Goal: Obtain resource: Obtain resource

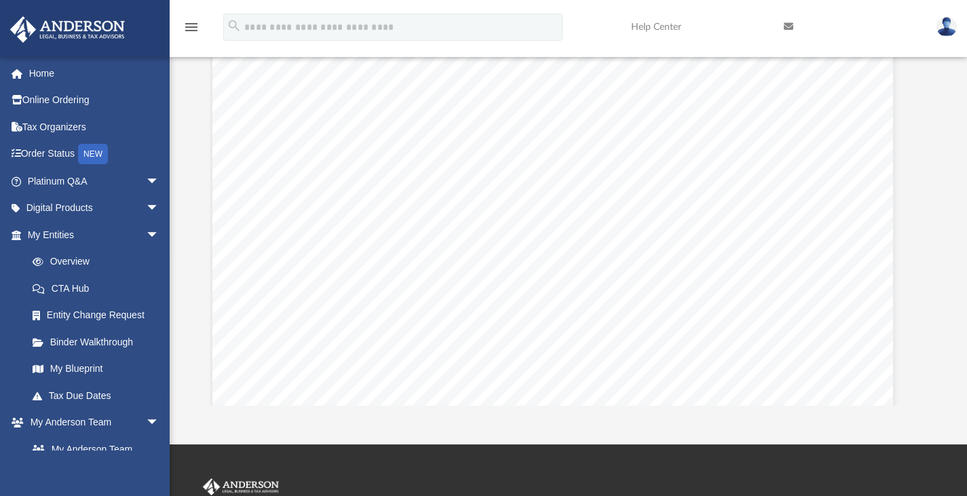
scroll to position [34674, 16]
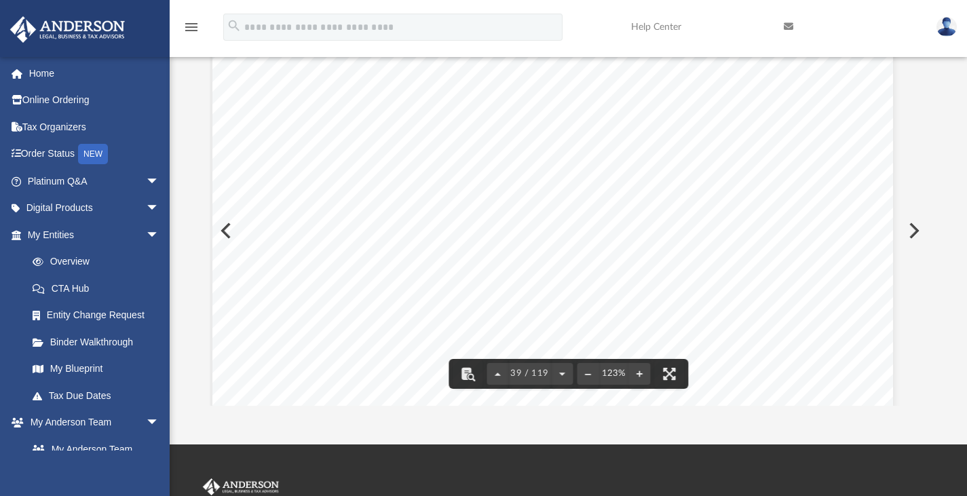
click at [442, 119] on span "Consent of Shareholders in Lieu of Meeting…………………" at bounding box center [554, 119] width 300 height 12
click at [700, 303] on span "with postage [PERSON_NAME], addressed to the director at" at bounding box center [646, 301] width 298 height 12
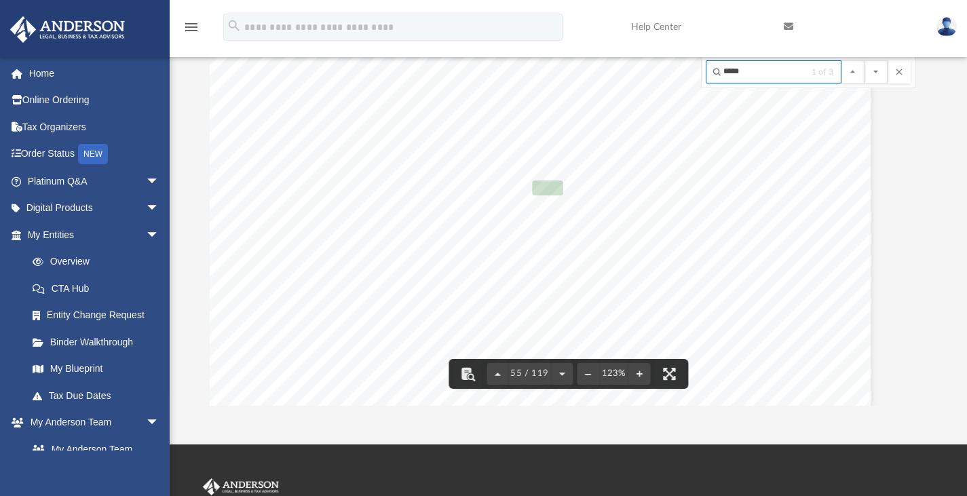
scroll to position [48970, 38]
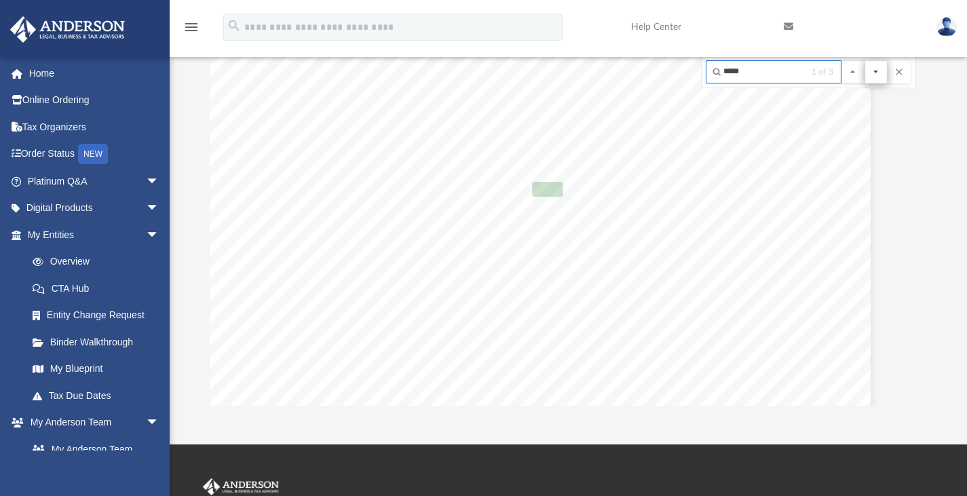
type input "*****"
click at [874, 79] on button "File preview" at bounding box center [875, 71] width 23 height 23
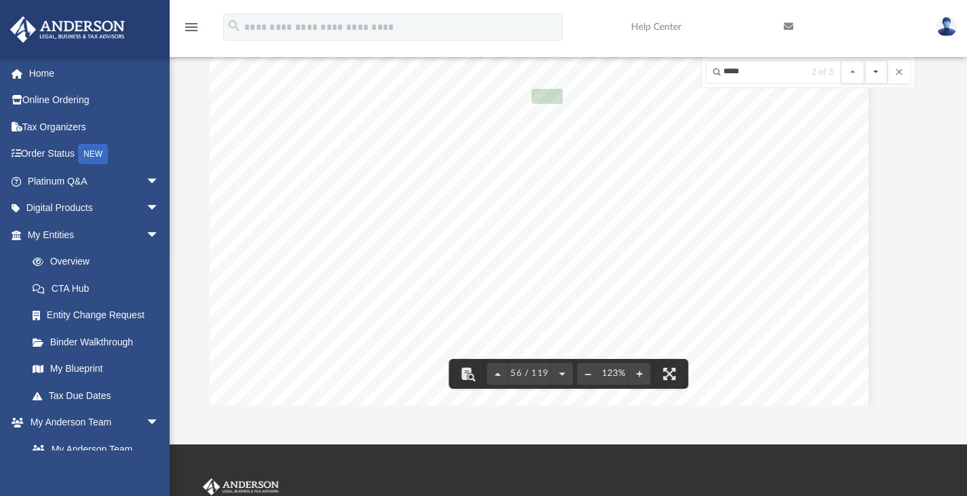
scroll to position [49604, 41]
click at [870, 76] on button "File preview" at bounding box center [875, 71] width 23 height 23
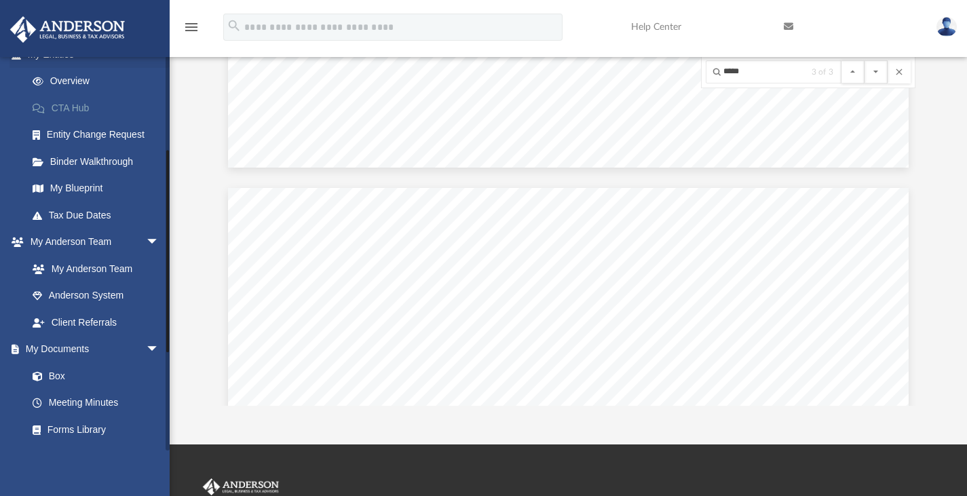
scroll to position [181, 0]
click at [122, 255] on link "My Anderson Team" at bounding box center [99, 267] width 161 height 27
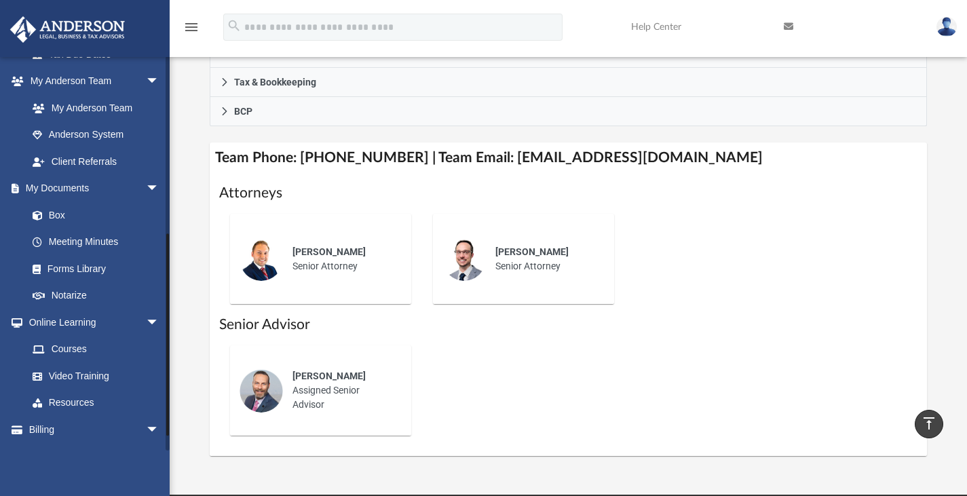
scroll to position [343, 0]
click at [64, 216] on link "Box" at bounding box center [99, 213] width 161 height 27
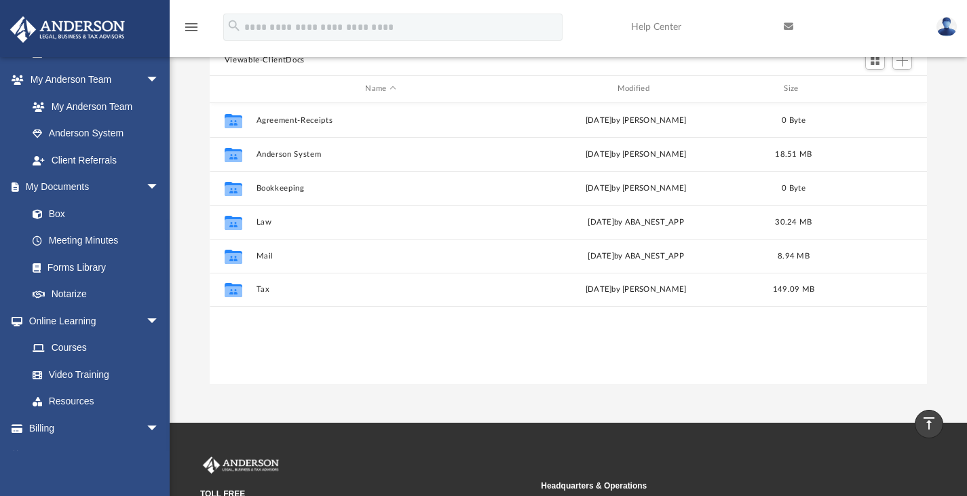
scroll to position [153, 0]
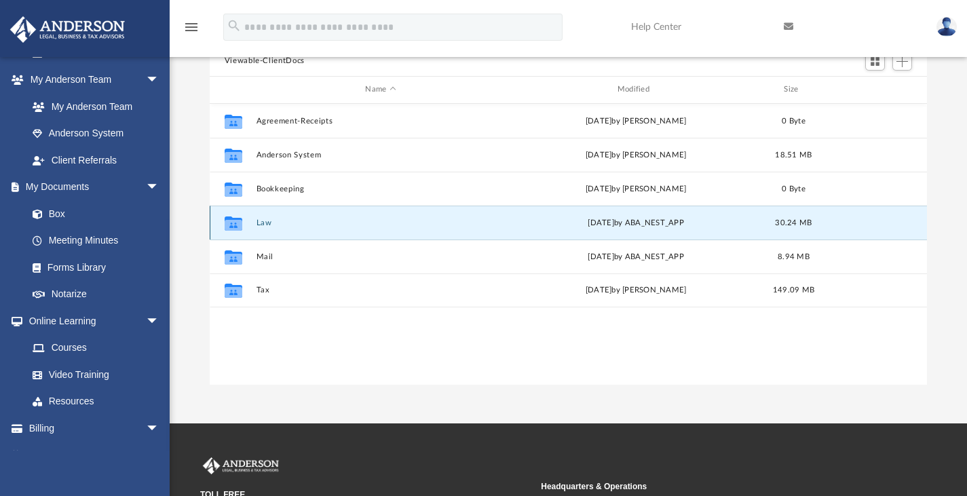
click at [278, 223] on button "Law" at bounding box center [380, 222] width 249 height 9
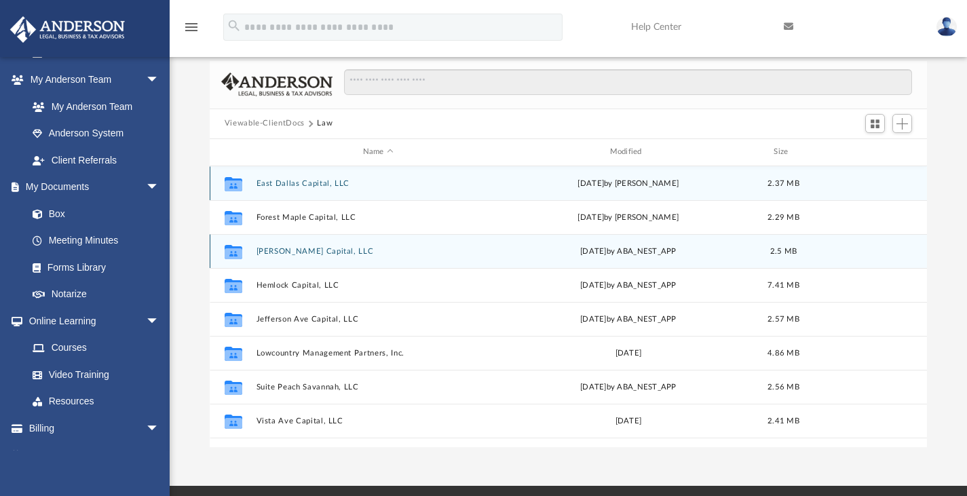
scroll to position [24, 0]
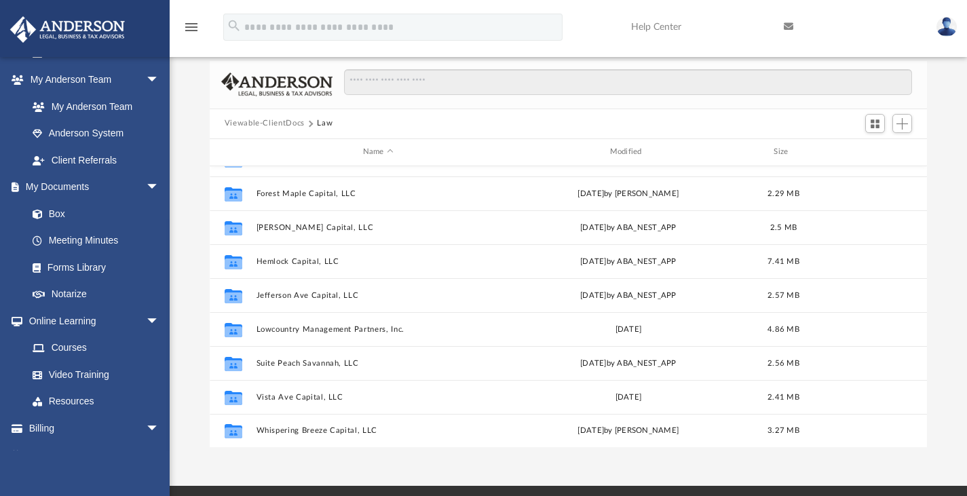
click at [285, 123] on button "Viewable-ClientDocs" at bounding box center [265, 123] width 80 height 12
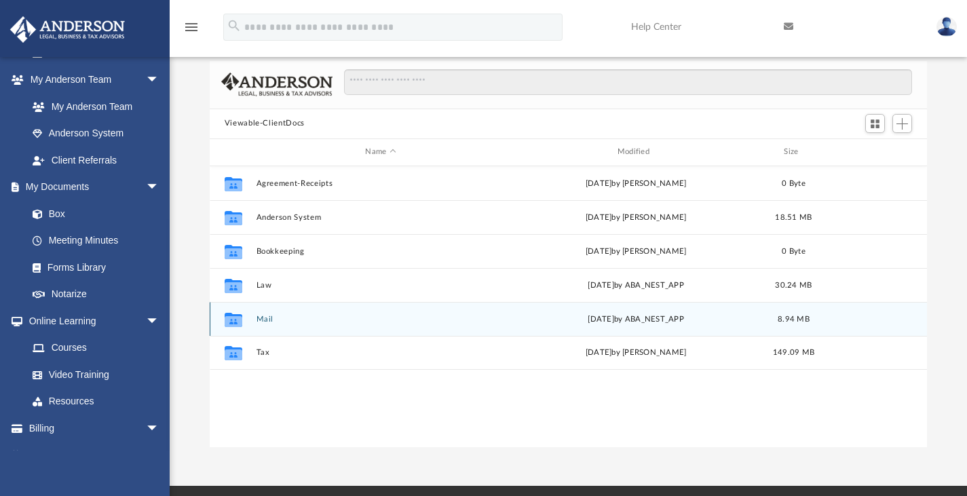
click at [261, 326] on div "Collaborated Folder Mail Tue May 27 2025 by ABA_NEST_APP 8.94 MB" at bounding box center [569, 319] width 718 height 34
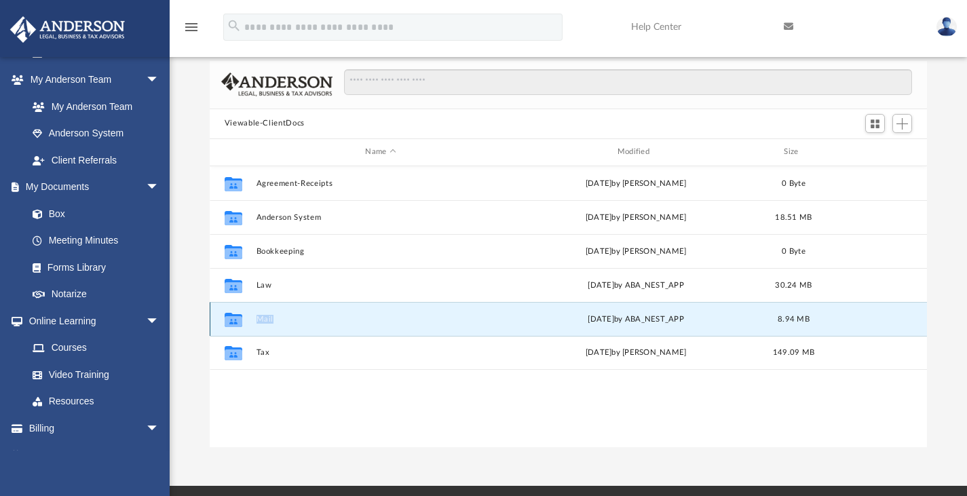
click at [261, 326] on div "Collaborated Folder Mail Tue May 27 2025 by ABA_NEST_APP 8.94 MB" at bounding box center [569, 319] width 718 height 34
click at [274, 314] on button "Mail" at bounding box center [380, 318] width 249 height 9
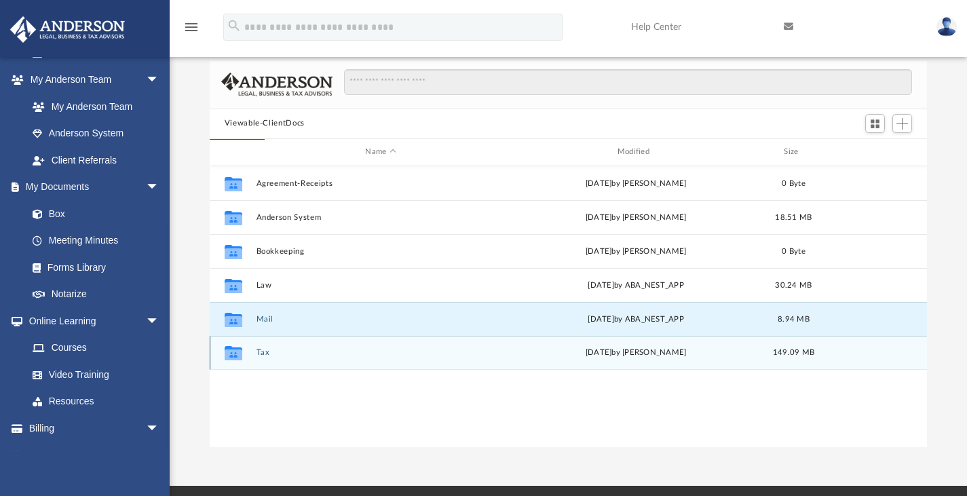
click at [301, 367] on div "Collaborated Folder Tax Thu Apr 10 2025 by Maryana Amman 149.09 MB" at bounding box center [569, 353] width 718 height 34
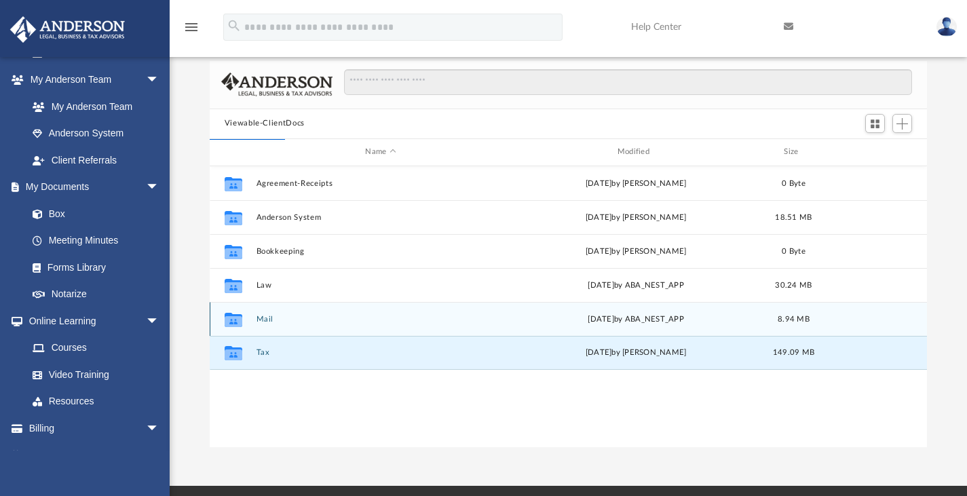
click at [263, 307] on div "Collaborated Folder Mail Tue May 27 2025 by ABA_NEST_APP 8.94 MB" at bounding box center [569, 319] width 718 height 34
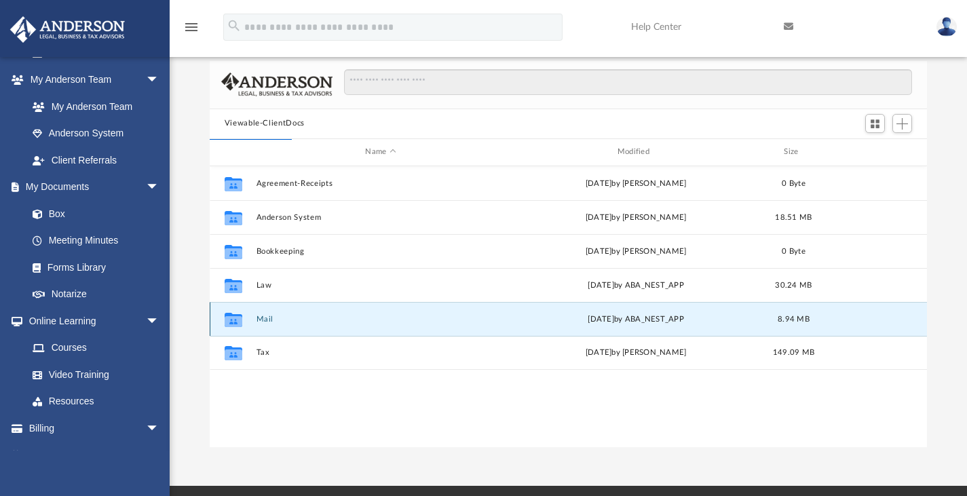
click at [260, 316] on button "Mail" at bounding box center [380, 318] width 249 height 9
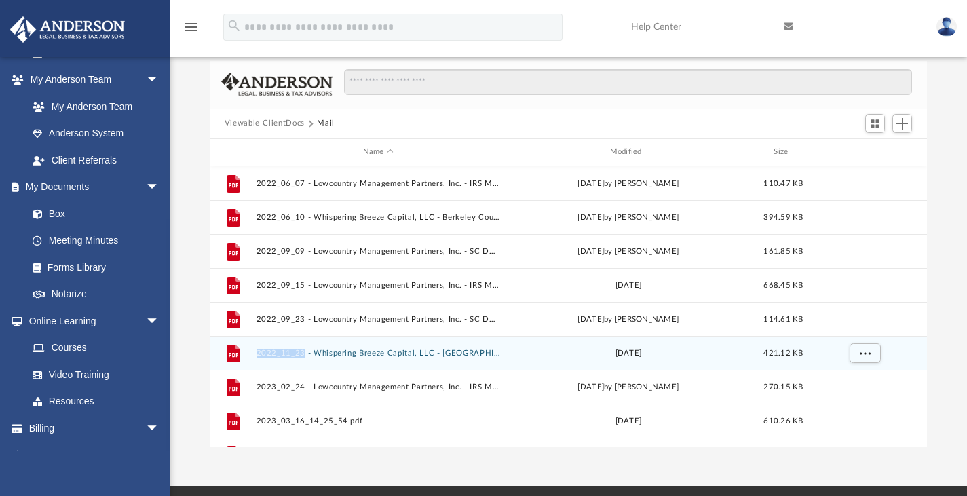
click at [243, 345] on icon "File" at bounding box center [233, 353] width 22 height 22
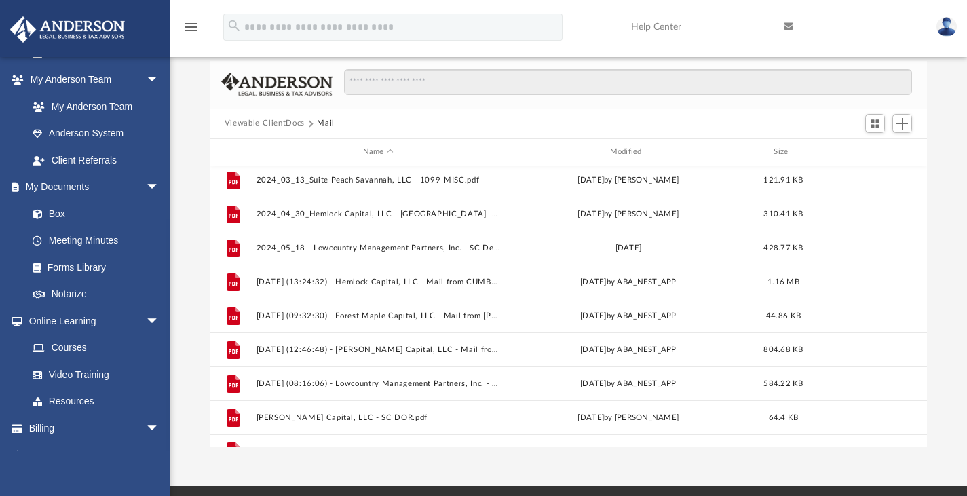
scroll to position [431, 0]
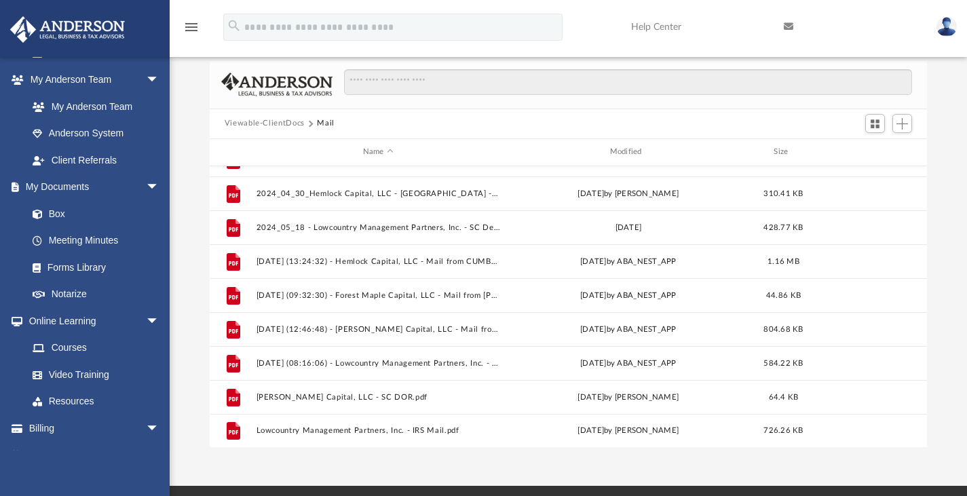
click at [284, 116] on div "Viewable-ClientDocs Mail" at bounding box center [569, 124] width 718 height 30
click at [284, 119] on button "Viewable-ClientDocs" at bounding box center [265, 123] width 80 height 12
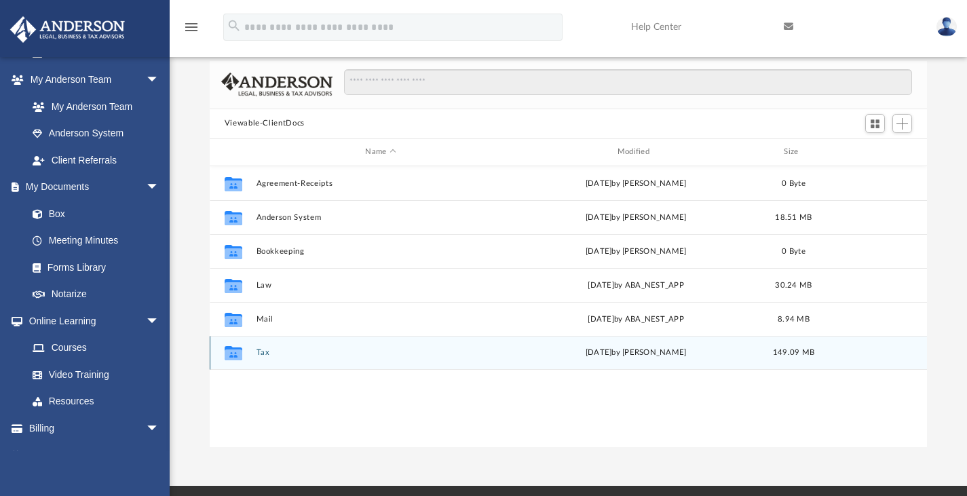
click at [260, 351] on button "Tax" at bounding box center [380, 352] width 249 height 9
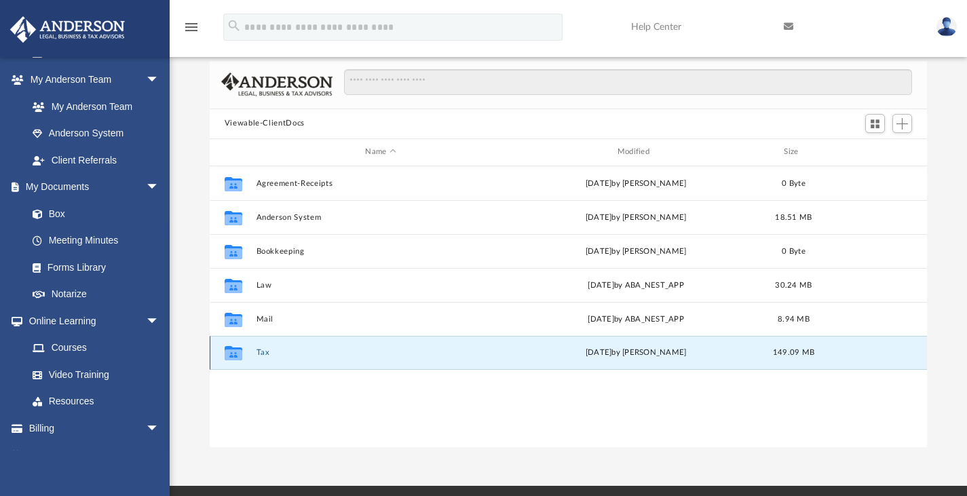
click at [260, 351] on button "Tax" at bounding box center [380, 352] width 249 height 9
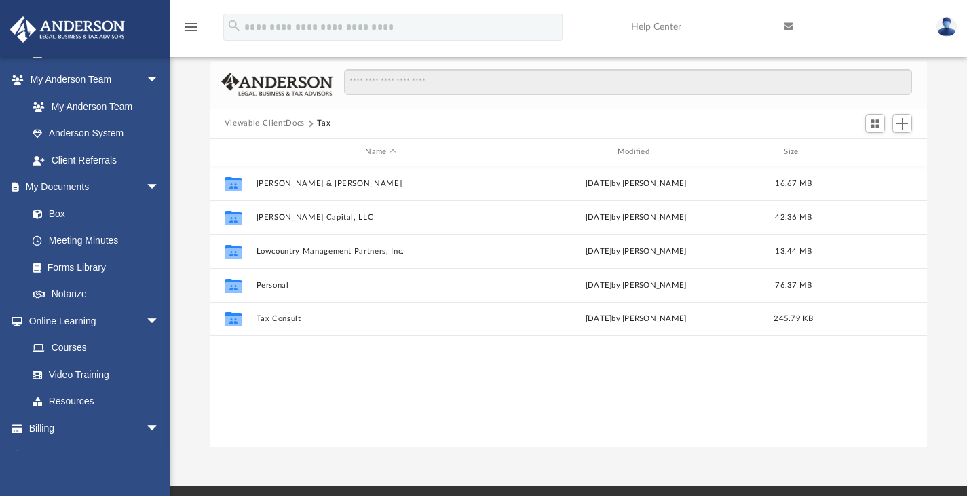
click at [289, 128] on button "Viewable-ClientDocs" at bounding box center [265, 123] width 80 height 12
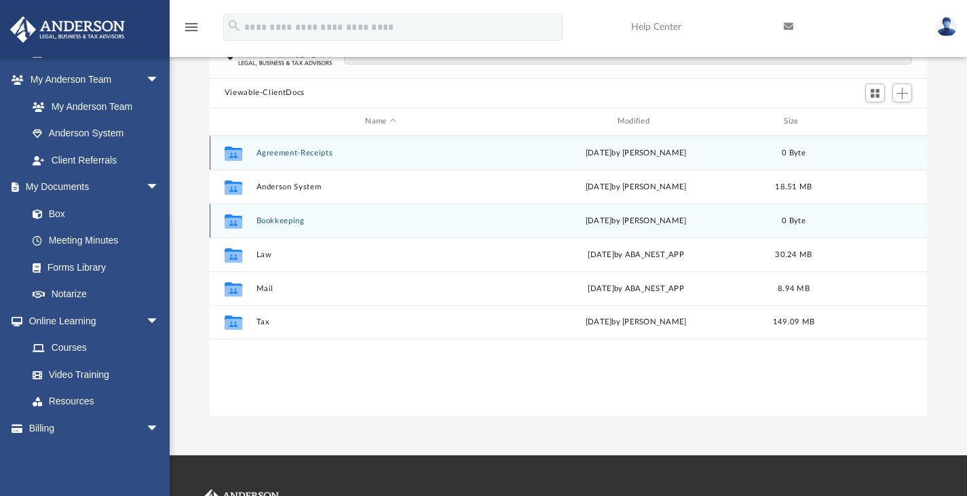
scroll to position [125, 0]
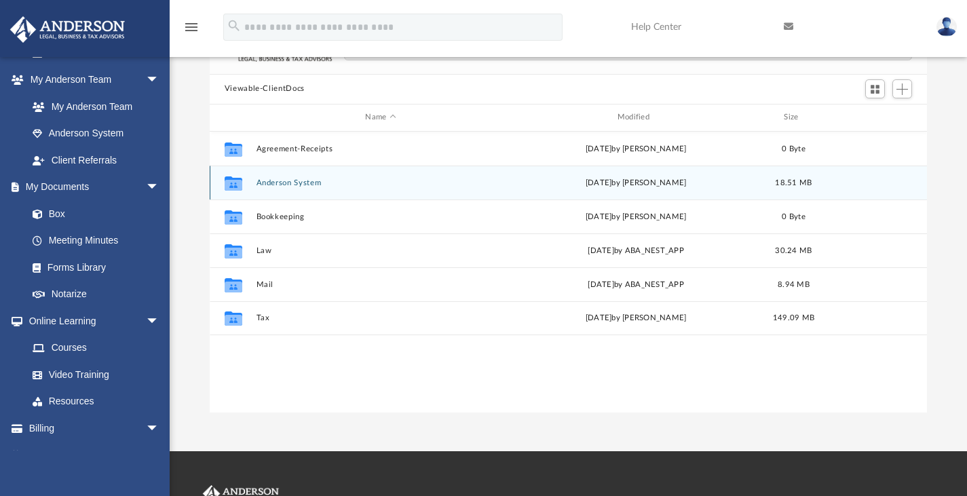
click at [310, 174] on div "Collaborated Folder Anderson System Tue Jun 7 2022 by George Demos 18.51 MB" at bounding box center [569, 183] width 718 height 34
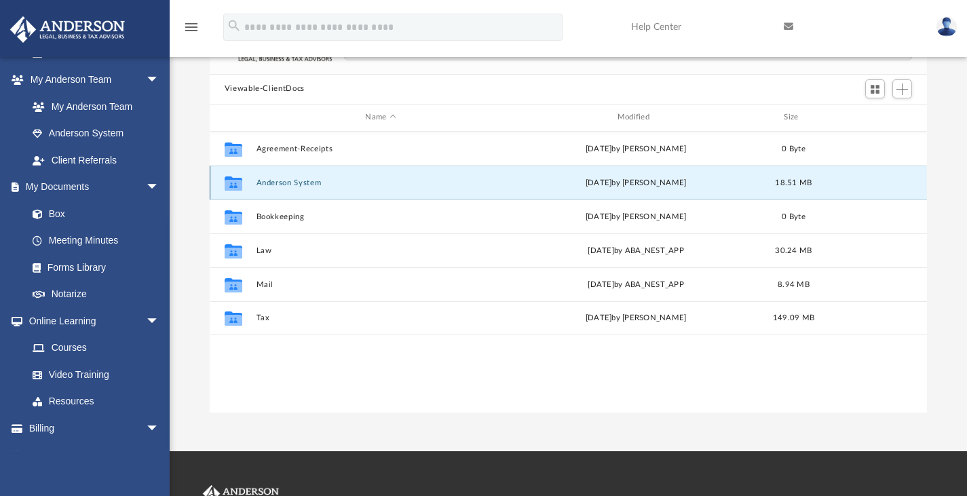
click at [233, 184] on icon "grid" at bounding box center [234, 184] width 18 height 11
click at [298, 353] on div "Collaborated Folder Agreement-Receipts Tue Jan 18 2022 by T Hambelton 0 Byte Co…" at bounding box center [569, 272] width 718 height 281
click at [311, 181] on button "Anderson System" at bounding box center [380, 182] width 249 height 9
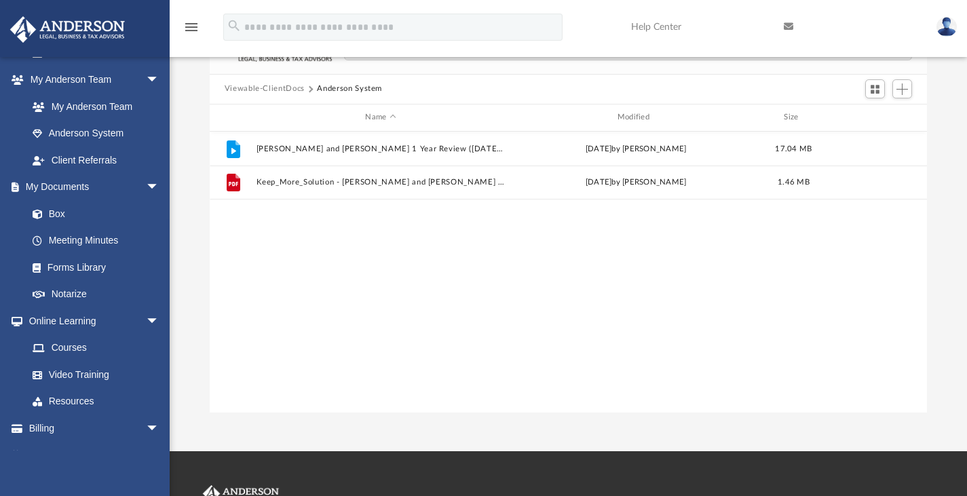
click at [277, 85] on button "Viewable-ClientDocs" at bounding box center [265, 89] width 80 height 12
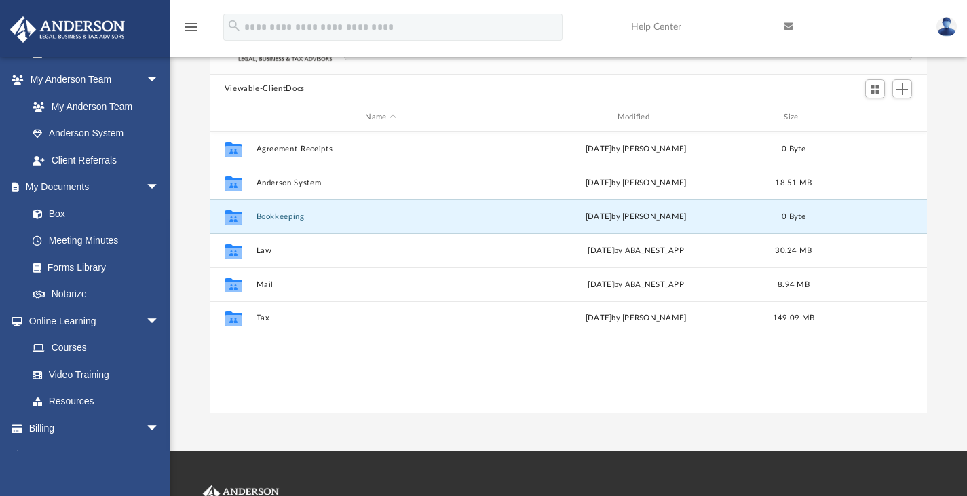
click at [287, 214] on button "Bookkeeping" at bounding box center [380, 216] width 249 height 9
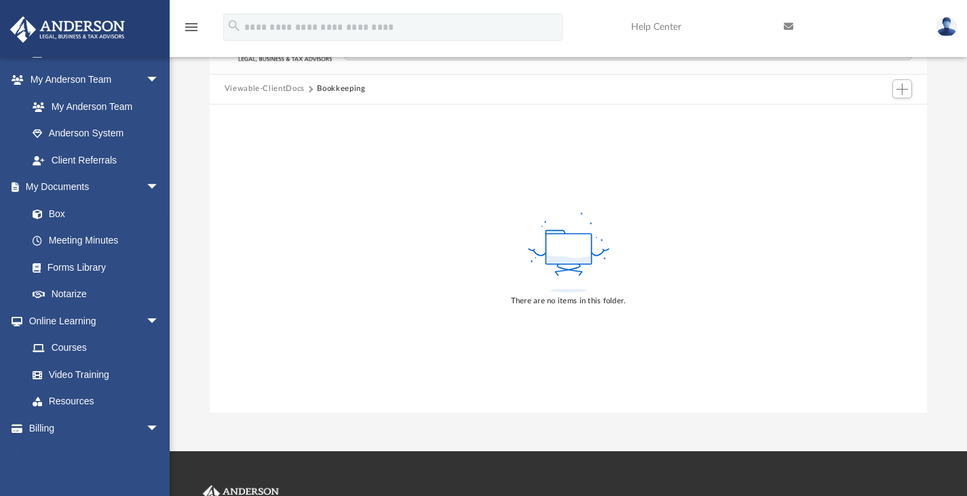
click at [286, 85] on button "Viewable-ClientDocs" at bounding box center [265, 89] width 80 height 12
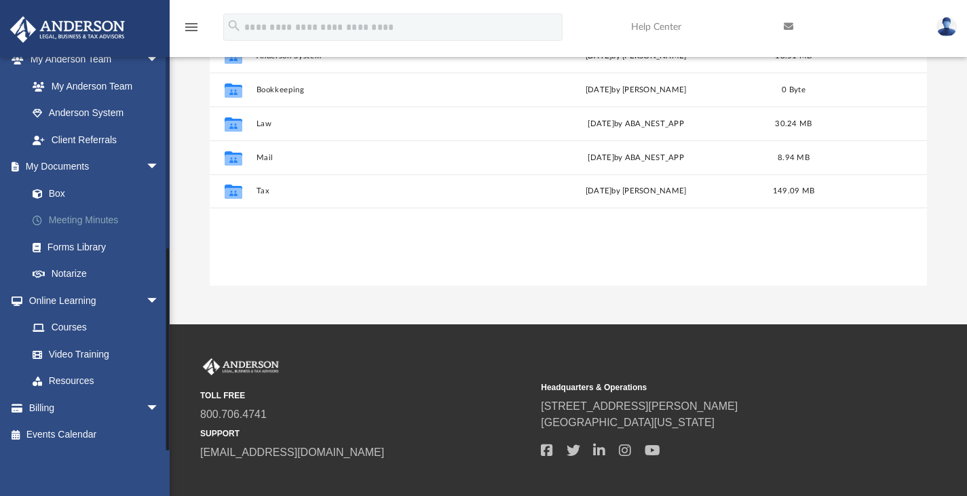
scroll to position [253, 0]
click at [72, 374] on link "Resources" at bounding box center [99, 381] width 161 height 27
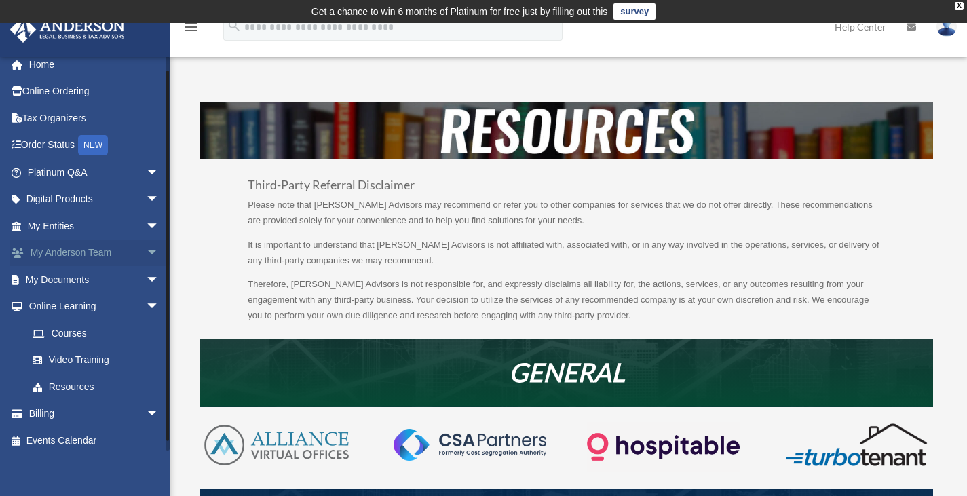
scroll to position [9, 0]
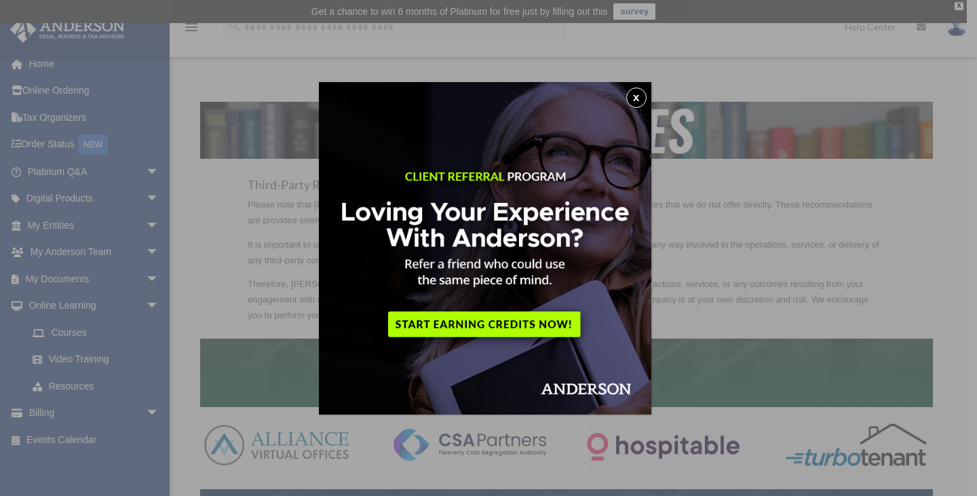
click at [644, 94] on button "x" at bounding box center [636, 98] width 20 height 20
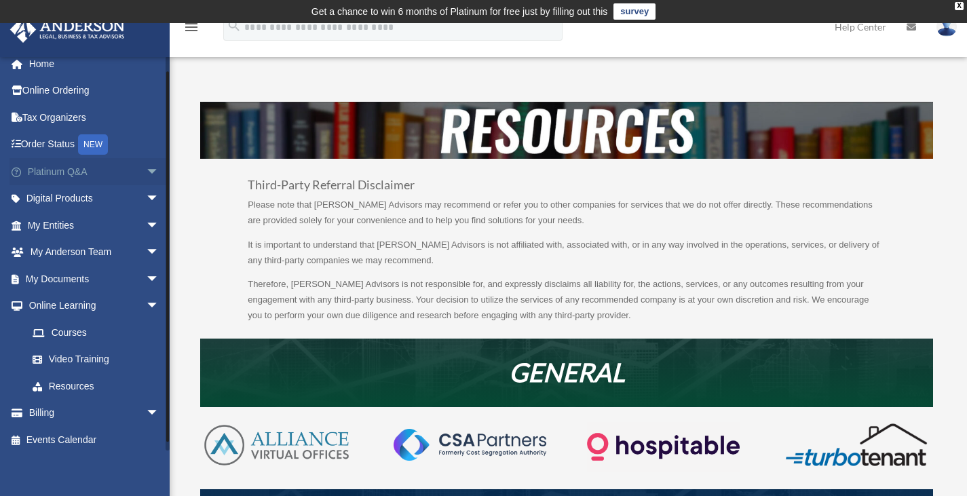
click at [146, 168] on span "arrow_drop_down" at bounding box center [159, 172] width 27 height 28
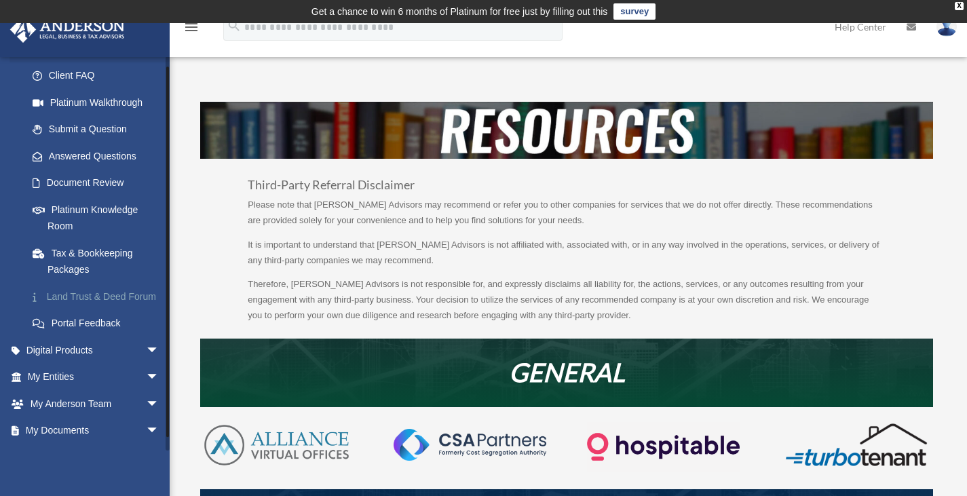
scroll to position [133, 0]
click at [146, 362] on span "arrow_drop_down" at bounding box center [159, 350] width 27 height 28
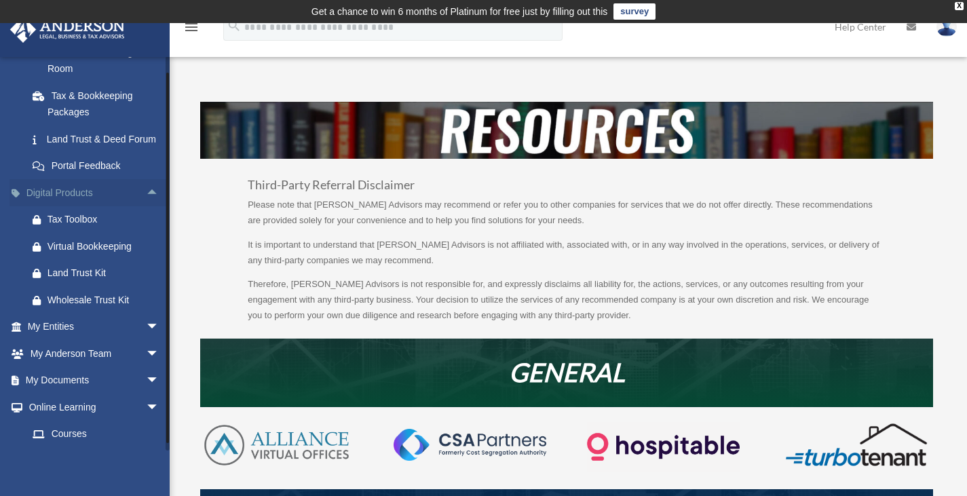
scroll to position [291, 0]
click at [146, 339] on span "arrow_drop_down" at bounding box center [159, 326] width 27 height 28
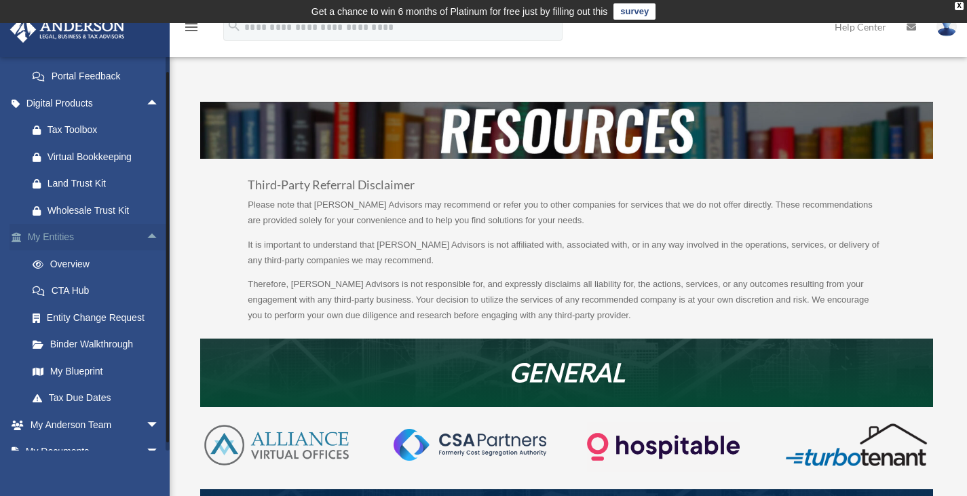
scroll to position [386, 0]
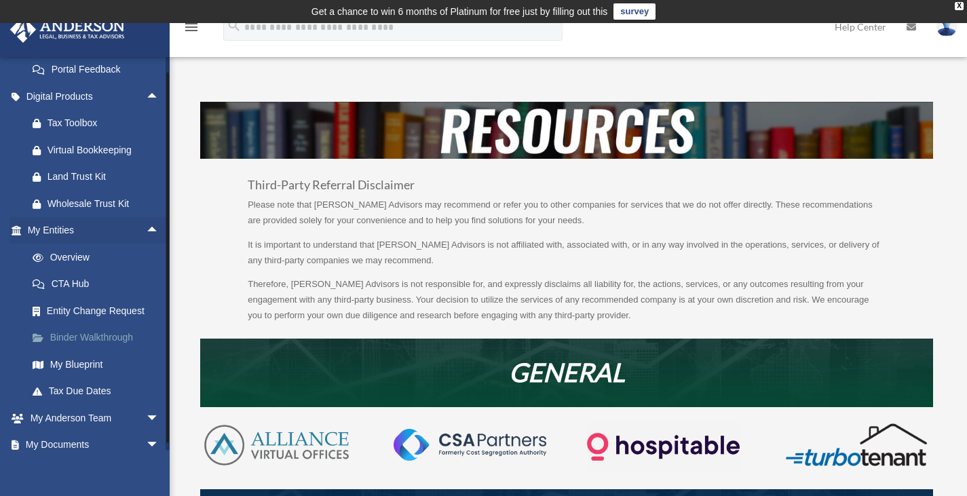
click at [102, 351] on link "Binder Walkthrough" at bounding box center [99, 337] width 161 height 27
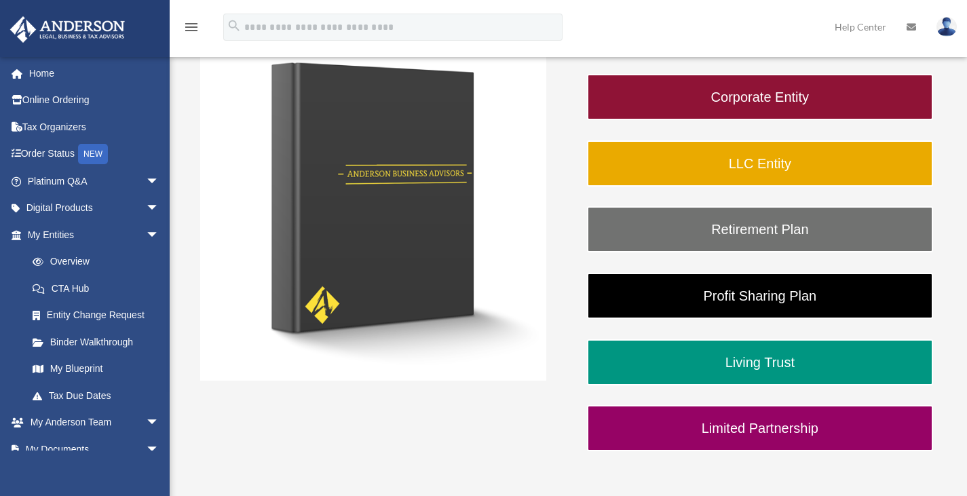
scroll to position [258, 0]
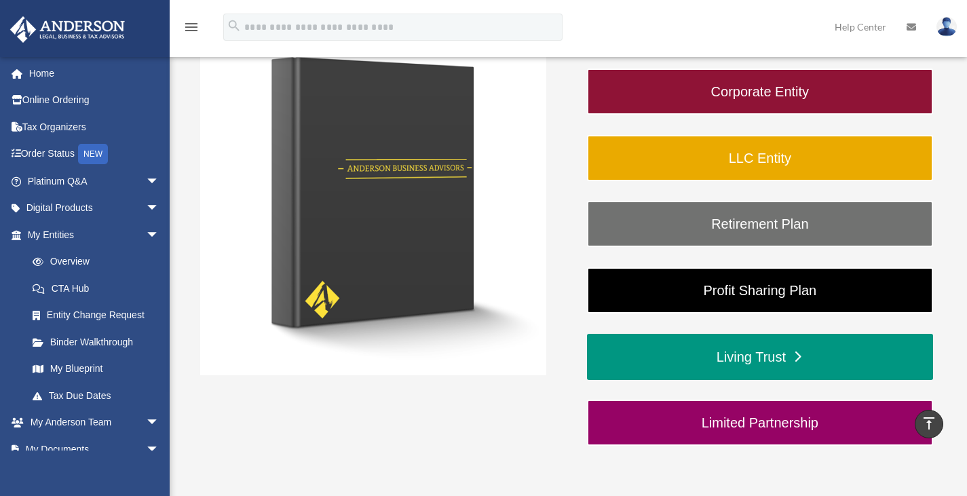
click at [745, 359] on link "Living Trust" at bounding box center [760, 357] width 346 height 46
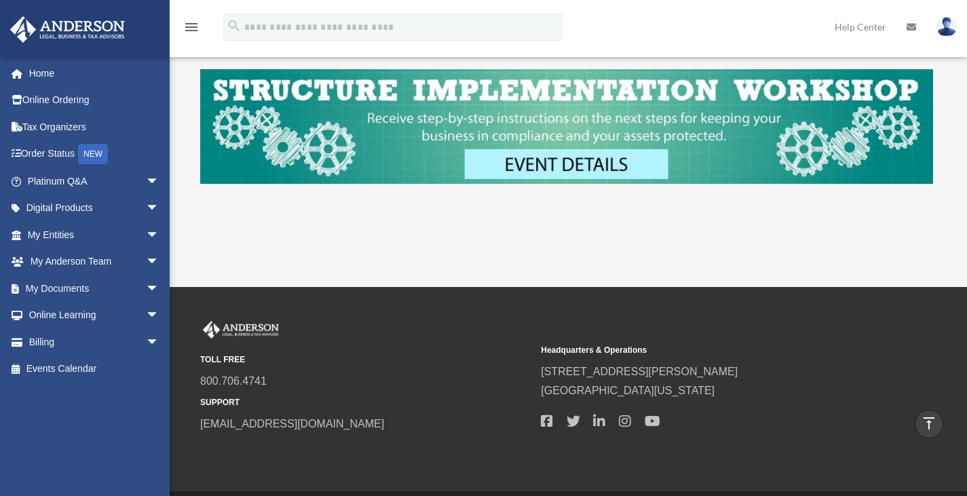
scroll to position [1032, 0]
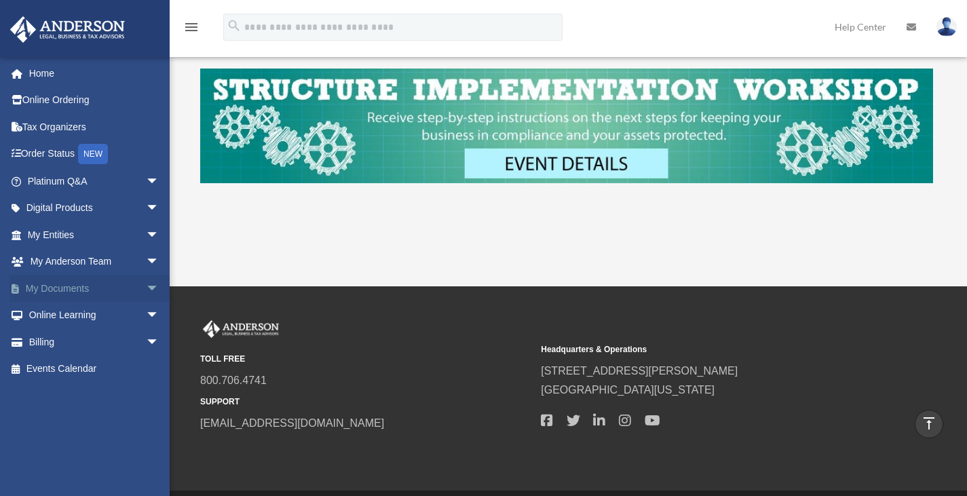
click at [146, 286] on span "arrow_drop_down" at bounding box center [159, 289] width 27 height 28
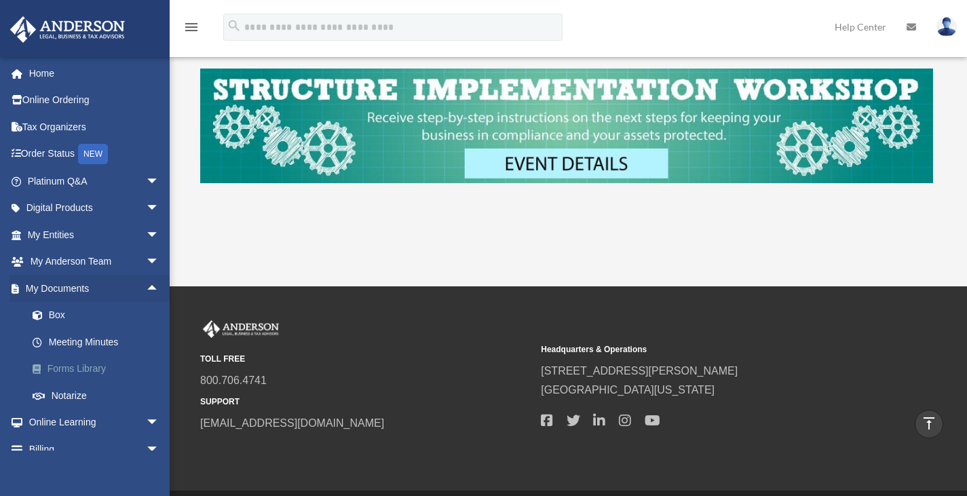
click at [106, 370] on link "Forms Library" at bounding box center [99, 368] width 161 height 27
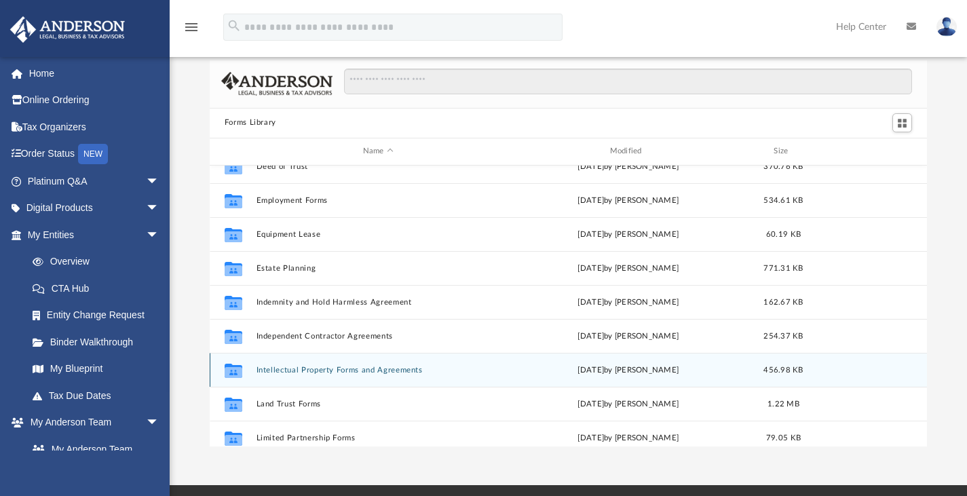
scroll to position [353, 0]
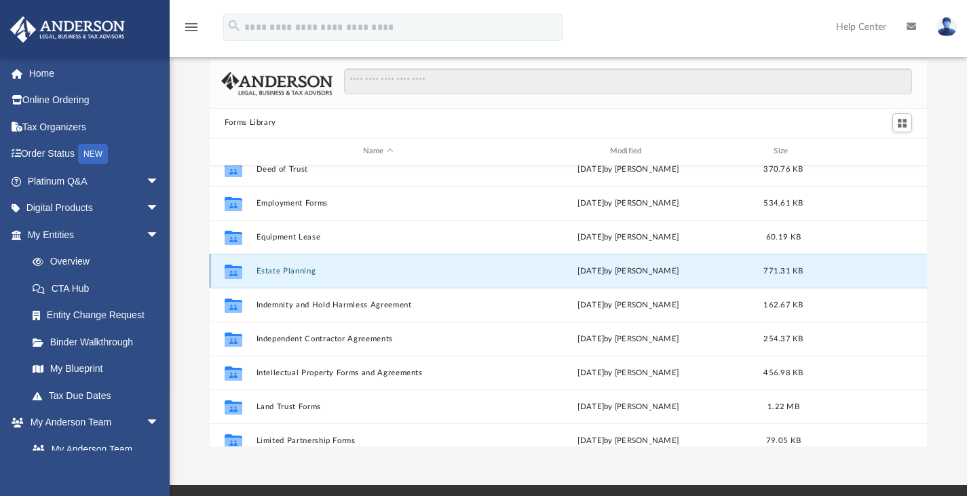
click at [291, 268] on button "Estate Planning" at bounding box center [378, 270] width 244 height 9
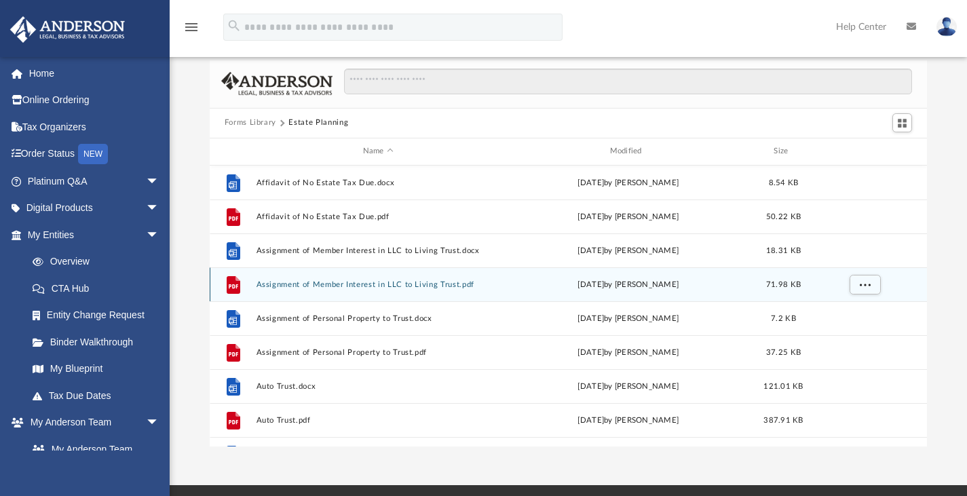
click at [458, 290] on div "File Assignment of Member Interest in LLC to Living Trust.pdf Wed Oct 5 2022 by…" at bounding box center [569, 284] width 718 height 34
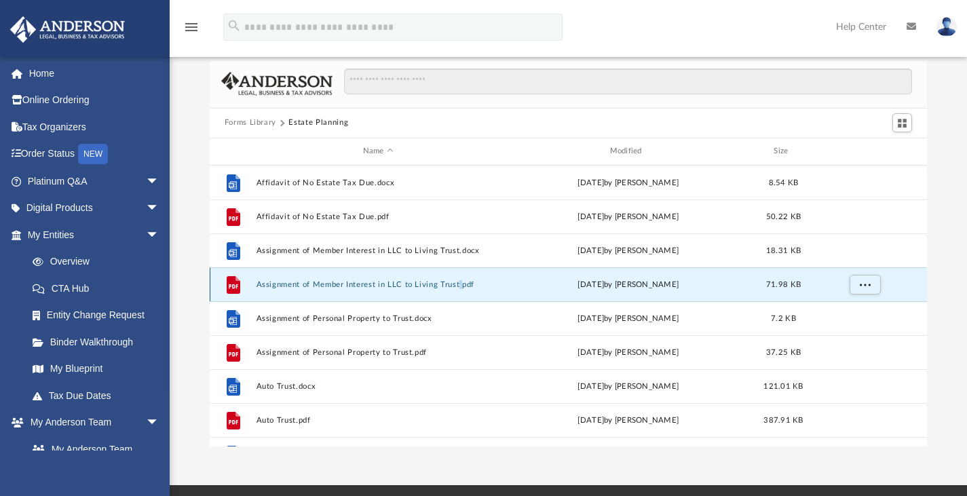
click at [458, 290] on div "File Assignment of Member Interest in LLC to Living Trust.pdf Wed Oct 5 2022 by…" at bounding box center [569, 284] width 718 height 34
click at [400, 284] on button "Assignment of Member Interest in LLC to Living Trust.pdf" at bounding box center [378, 283] width 244 height 9
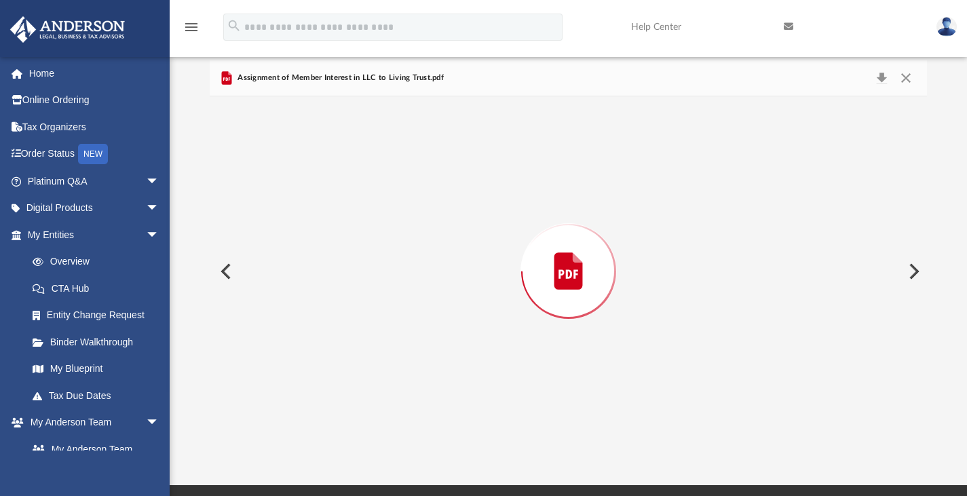
click at [400, 284] on div "Preview" at bounding box center [569, 271] width 718 height 350
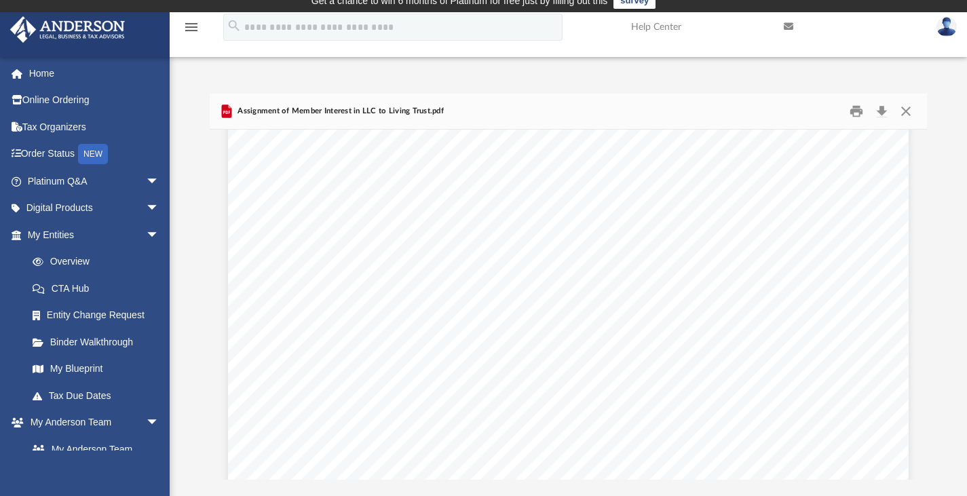
scroll to position [1861, 0]
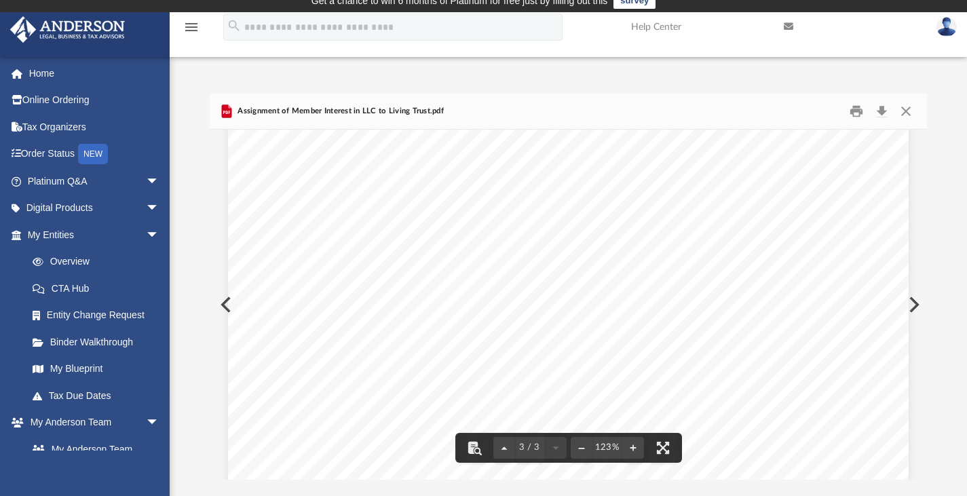
click at [908, 111] on button "Close" at bounding box center [905, 110] width 24 height 21
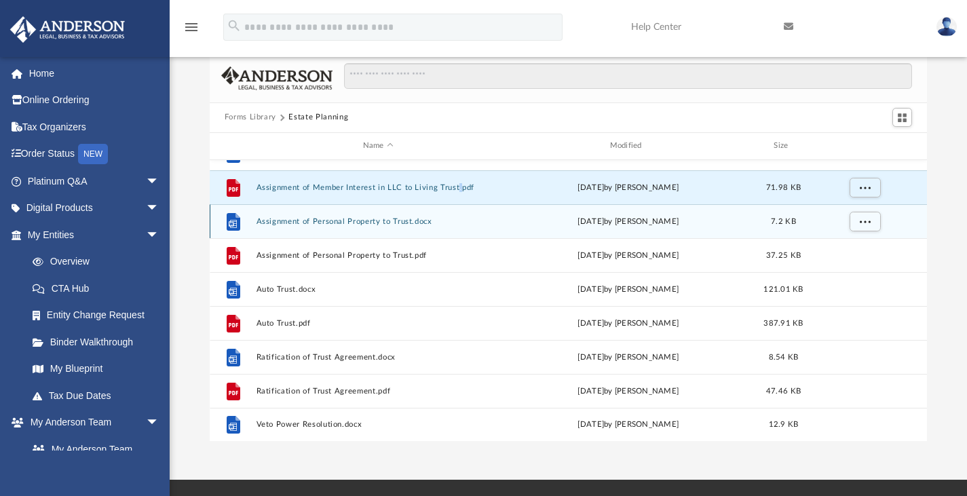
scroll to position [51, 0]
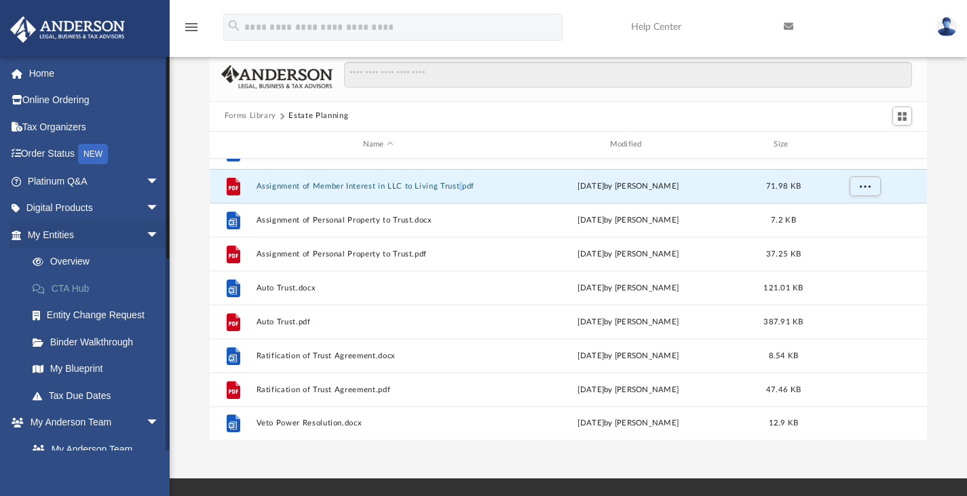
click at [90, 280] on link "CTA Hub" at bounding box center [99, 288] width 161 height 27
